Goal: Register for event/course

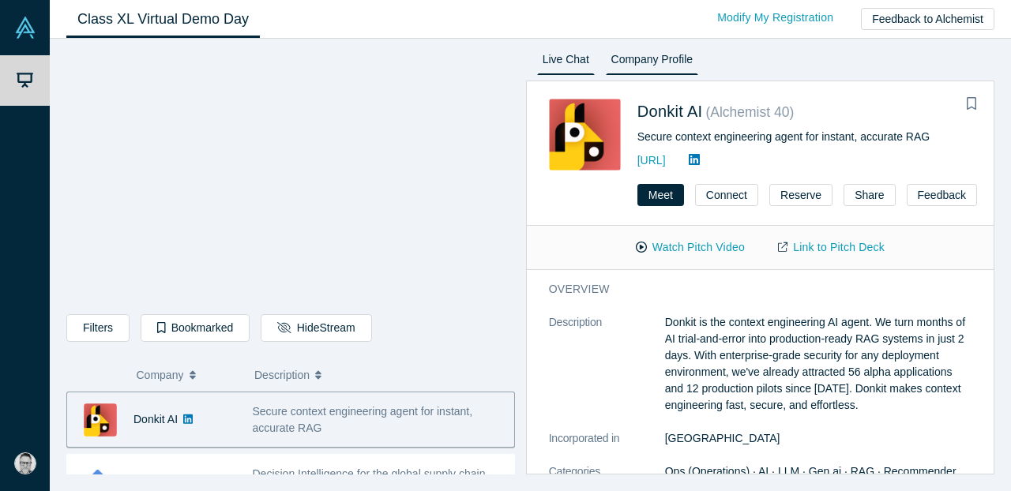
click at [566, 56] on link "Live Chat" at bounding box center [566, 62] width 58 height 25
